Goal: Information Seeking & Learning: Learn about a topic

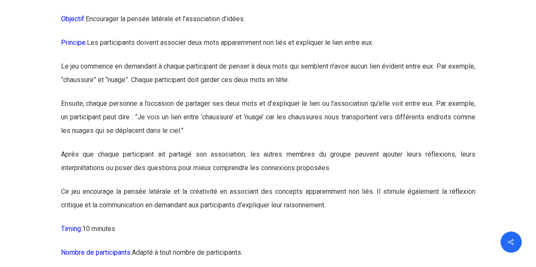
scroll to position [3079, 0]
click at [225, 148] on p "Ensuite, chaque personne a l’occasion de partager ses deux mots et d’expliquer …" at bounding box center [268, 122] width 415 height 51
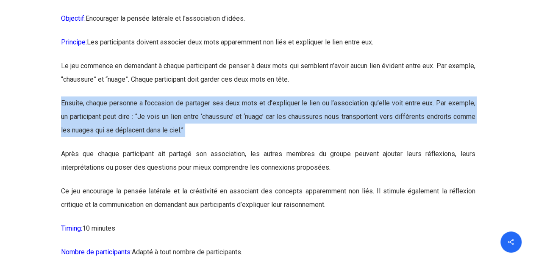
click at [225, 148] on p "Ensuite, chaque personne a l’occasion de partager ses deux mots et d’expliquer …" at bounding box center [268, 122] width 415 height 51
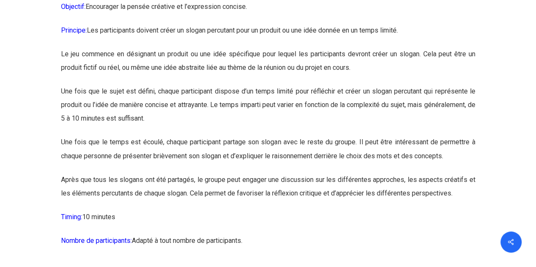
scroll to position [5475, 0]
click at [178, 85] on p "Le jeu commence en désignant un produit ou une idée spécifique pour lequel les …" at bounding box center [268, 66] width 415 height 37
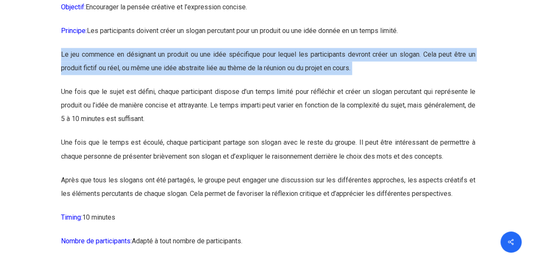
click at [178, 85] on p "Le jeu commence en désignant un produit ou une idée spécifique pour lequel les …" at bounding box center [268, 66] width 415 height 37
click at [206, 85] on p "Le jeu commence en désignant un produit ou une idée spécifique pour lequel les …" at bounding box center [268, 66] width 415 height 37
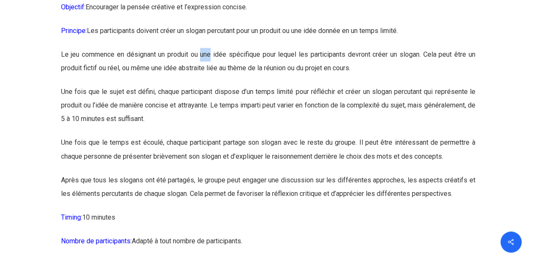
click at [206, 85] on p "Le jeu commence en désignant un produit ou une idée spécifique pour lequel les …" at bounding box center [268, 66] width 415 height 37
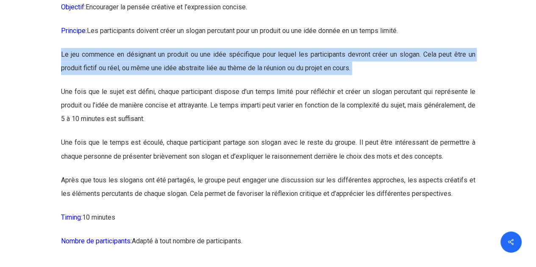
click at [206, 85] on p "Le jeu commence en désignant un produit ou une idée spécifique pour lequel les …" at bounding box center [268, 66] width 415 height 37
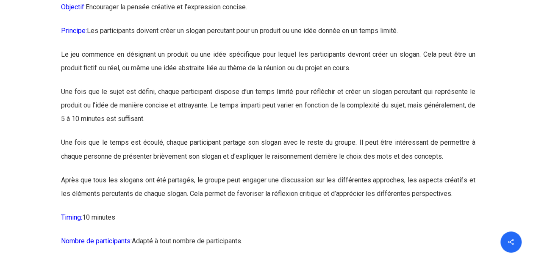
click at [219, 85] on p "Le jeu commence en désignant un produit ou une idée spécifique pour lequel les …" at bounding box center [268, 66] width 415 height 37
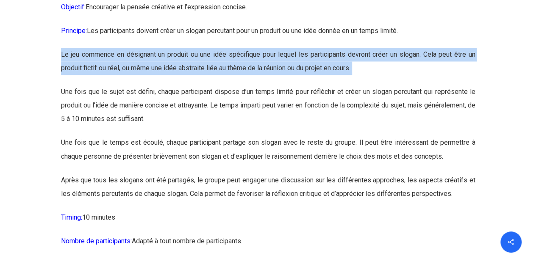
click at [219, 85] on p "Le jeu commence en désignant un produit ou une idée spécifique pour lequel les …" at bounding box center [268, 66] width 415 height 37
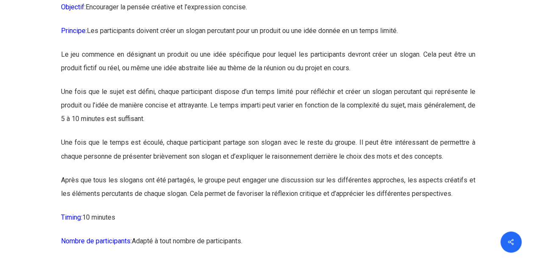
click at [238, 85] on p "Le jeu commence en désignant un produit ou une idée spécifique pour lequel les …" at bounding box center [268, 66] width 415 height 37
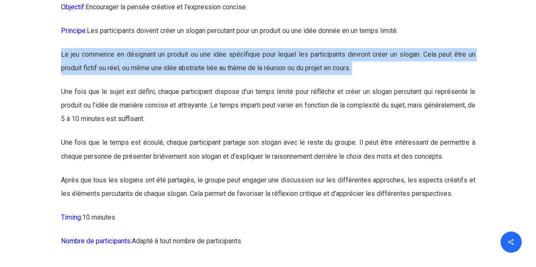
click at [238, 85] on p "Le jeu commence en désignant un produit ou une idée spécifique pour lequel les …" at bounding box center [268, 66] width 415 height 37
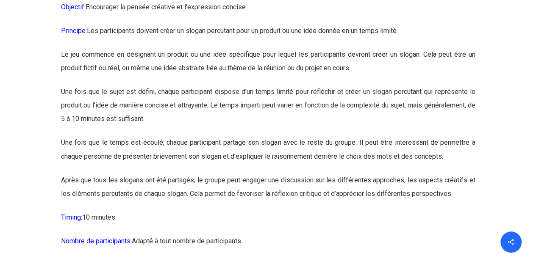
click at [254, 85] on p "Le jeu commence en désignant un produit ou une idée spécifique pour lequel les …" at bounding box center [268, 66] width 415 height 37
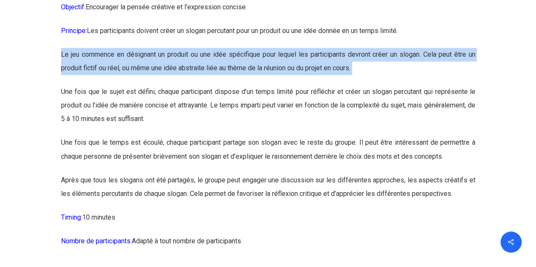
click at [254, 85] on p "Le jeu commence en désignant un produit ou une idée spécifique pour lequel les …" at bounding box center [268, 66] width 415 height 37
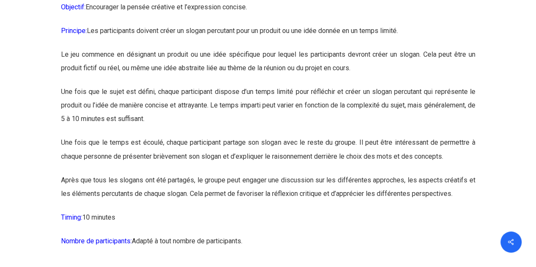
click at [250, 85] on p "Le jeu commence en désignant un produit ou une idée spécifique pour lequel les …" at bounding box center [268, 66] width 415 height 37
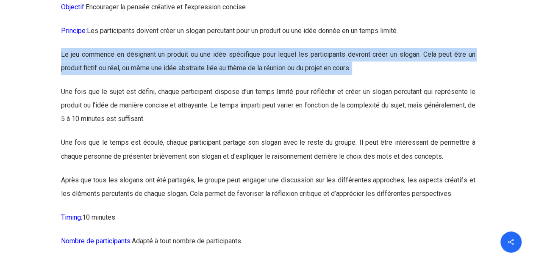
click at [250, 85] on p "Le jeu commence en désignant un produit ou une idée spécifique pour lequel les …" at bounding box center [268, 66] width 415 height 37
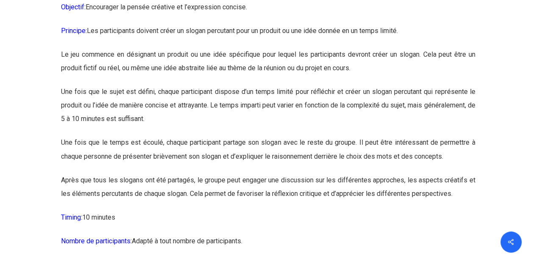
click at [220, 119] on p "Une fois que le sujet est défini, chaque participant dispose d’un temps limité …" at bounding box center [268, 110] width 415 height 51
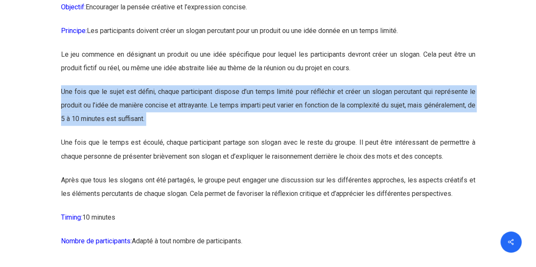
click at [220, 119] on p "Une fois que le sujet est défini, chaque participant dispose d’un temps limité …" at bounding box center [268, 110] width 415 height 51
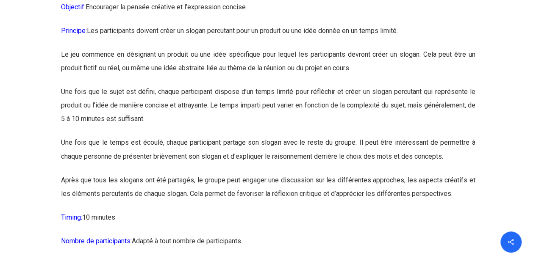
click at [233, 136] on p "Une fois que le sujet est défini, chaque participant dispose d’un temps limité …" at bounding box center [268, 110] width 415 height 51
click at [293, 135] on p "Une fois que le sujet est défini, chaque participant dispose d’un temps limité …" at bounding box center [268, 110] width 415 height 51
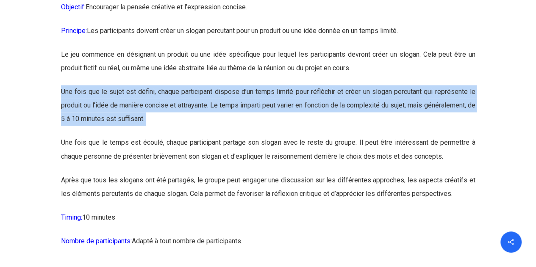
click at [293, 135] on p "Une fois que le sujet est défini, chaque participant dispose d’un temps limité …" at bounding box center [268, 110] width 415 height 51
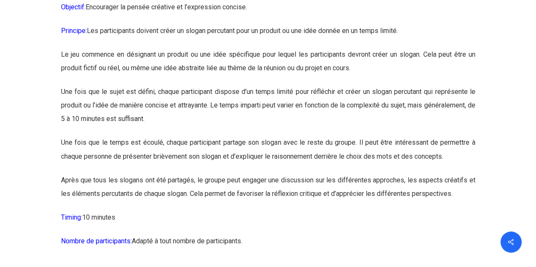
click at [269, 133] on p "Une fois que le sujet est défini, chaque participant dispose d’un temps limité …" at bounding box center [268, 110] width 415 height 51
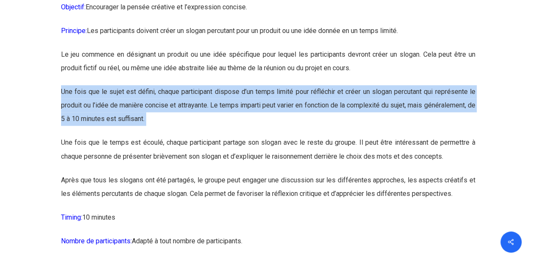
click at [269, 133] on p "Une fois que le sujet est défini, chaque participant dispose d’un temps limité …" at bounding box center [268, 110] width 415 height 51
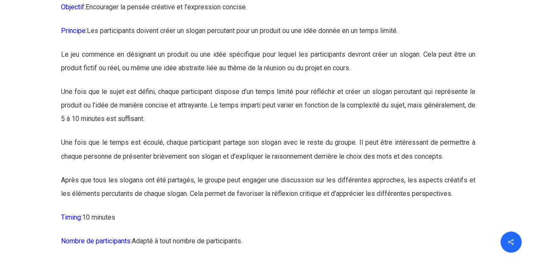
click at [235, 171] on p "Une fois que le temps est écoulé, chaque participant partage son slogan avec le…" at bounding box center [268, 154] width 415 height 37
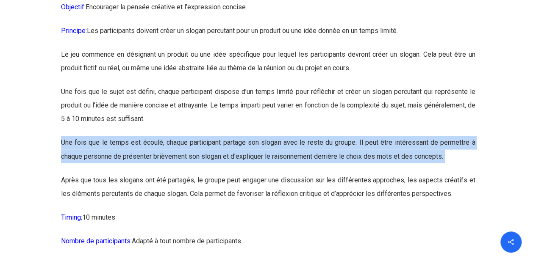
click at [235, 171] on p "Une fois que le temps est écoulé, chaque participant partage son slogan avec le…" at bounding box center [268, 154] width 415 height 37
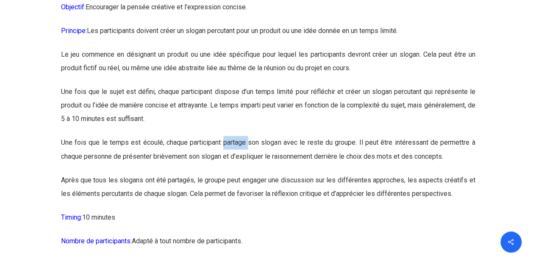
click at [235, 171] on p "Une fois que le temps est écoulé, chaque participant partage son slogan avec le…" at bounding box center [268, 154] width 415 height 37
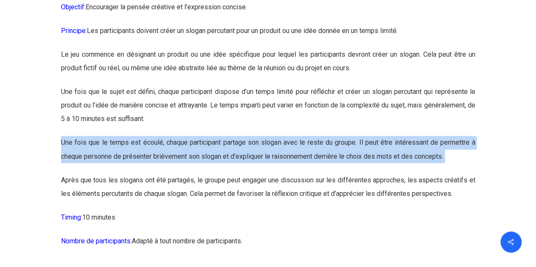
click at [235, 171] on p "Une fois que le temps est écoulé, chaque participant partage son slogan avec le…" at bounding box center [268, 154] width 415 height 37
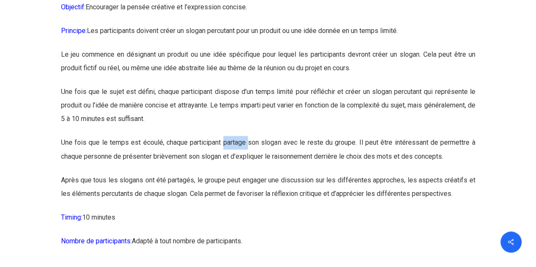
click at [235, 171] on p "Une fois que le temps est écoulé, chaque participant partage son slogan avec le…" at bounding box center [268, 154] width 415 height 37
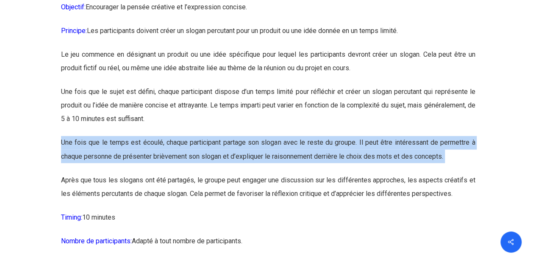
click at [235, 171] on p "Une fois que le temps est écoulé, chaque participant partage son slogan avec le…" at bounding box center [268, 154] width 415 height 37
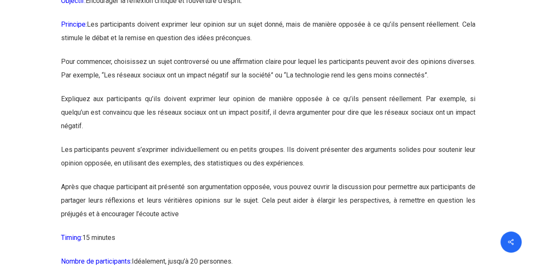
scroll to position [6399, 0]
